Goal: Navigation & Orientation: Find specific page/section

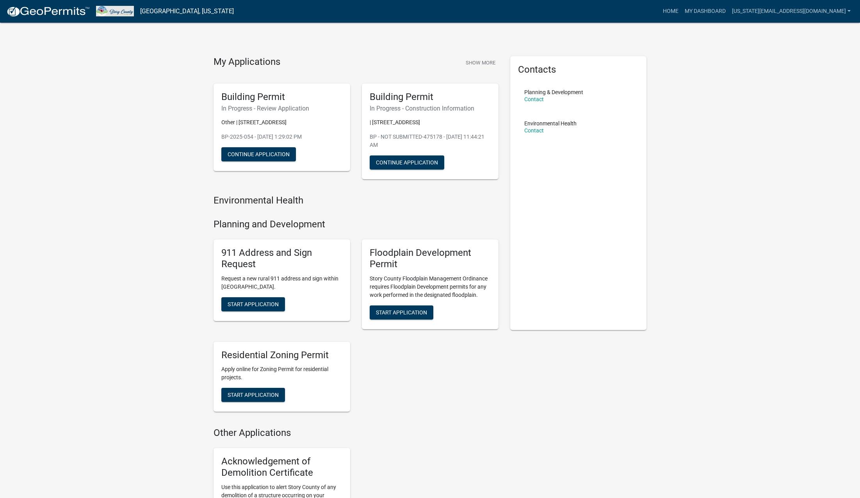
scroll to position [7, 0]
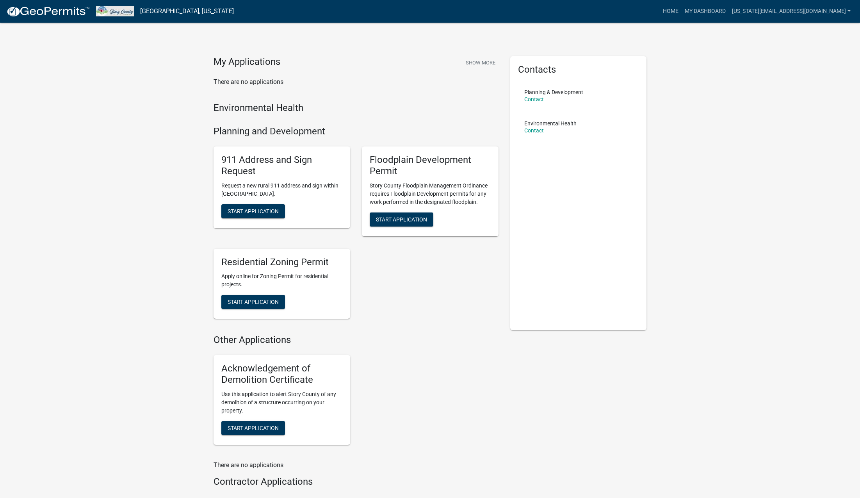
click at [455, 315] on div "911 Address and Sign Request Request a new rural 911 address and sign within St…" at bounding box center [356, 232] width 297 height 185
click at [469, 323] on div "911 Address and Sign Request Request a new rural 911 address and sign within St…" at bounding box center [356, 232] width 297 height 185
click at [729, 11] on link "My Dashboard" at bounding box center [704, 11] width 47 height 15
